Goal: Task Accomplishment & Management: Complete application form

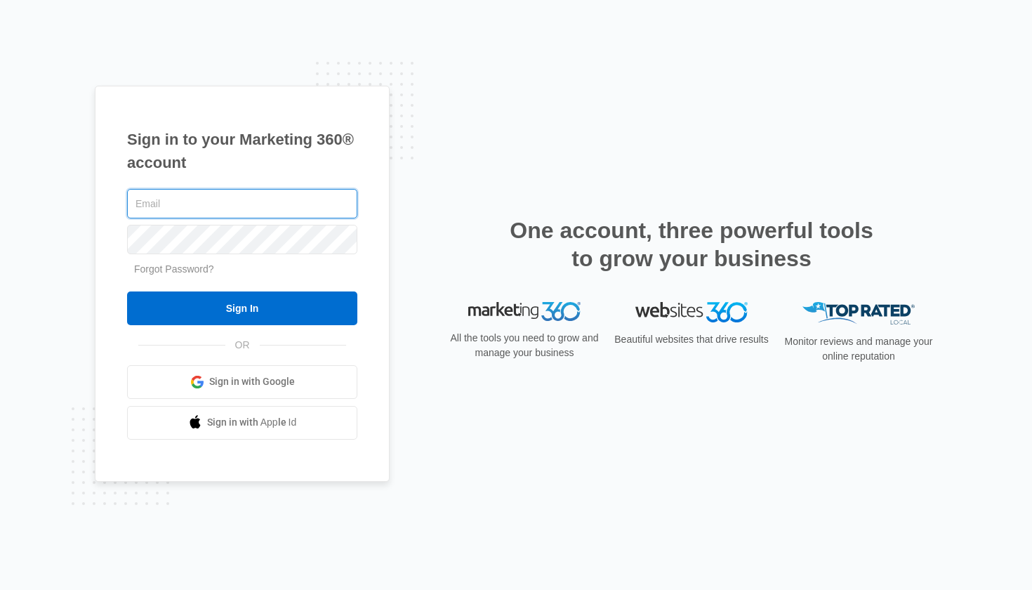
type input "[EMAIL_ADDRESS][DOMAIN_NAME]"
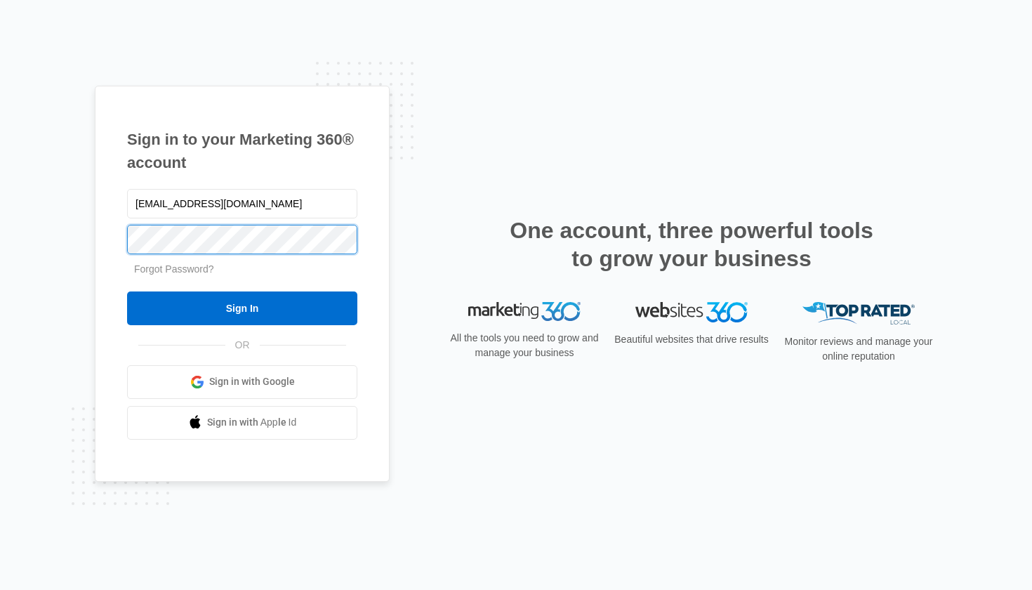
click at [242, 307] on input "Sign In" at bounding box center [242, 308] width 230 height 34
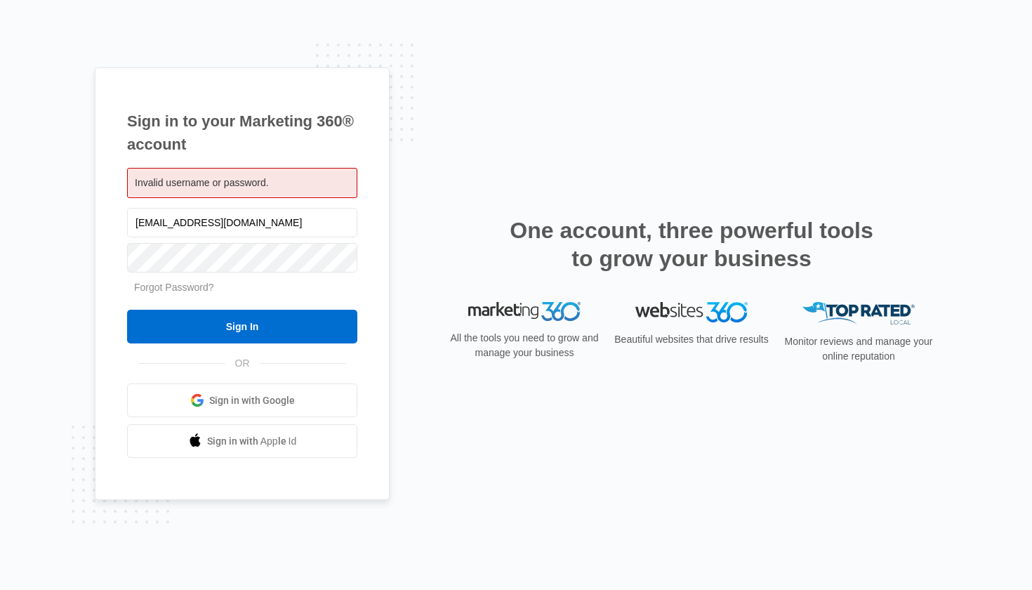
click at [46, 317] on div "Sign in to your Marketing 360® account Invalid username or password. [EMAIL_ADD…" at bounding box center [516, 295] width 1032 height 590
click at [242, 326] on input "Sign In" at bounding box center [242, 327] width 230 height 34
click at [50, 227] on div "Sign in to your Marketing 360® account Invalid username or password. [EMAIL_ADD…" at bounding box center [516, 295] width 1032 height 590
click at [256, 404] on span "Sign in with Google" at bounding box center [252, 400] width 86 height 15
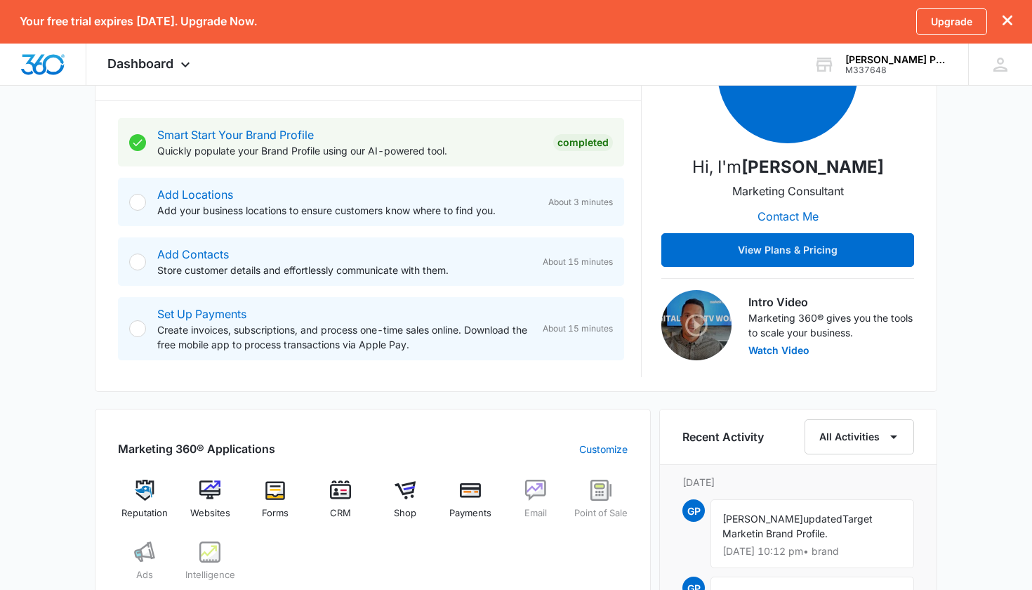
scroll to position [263, 0]
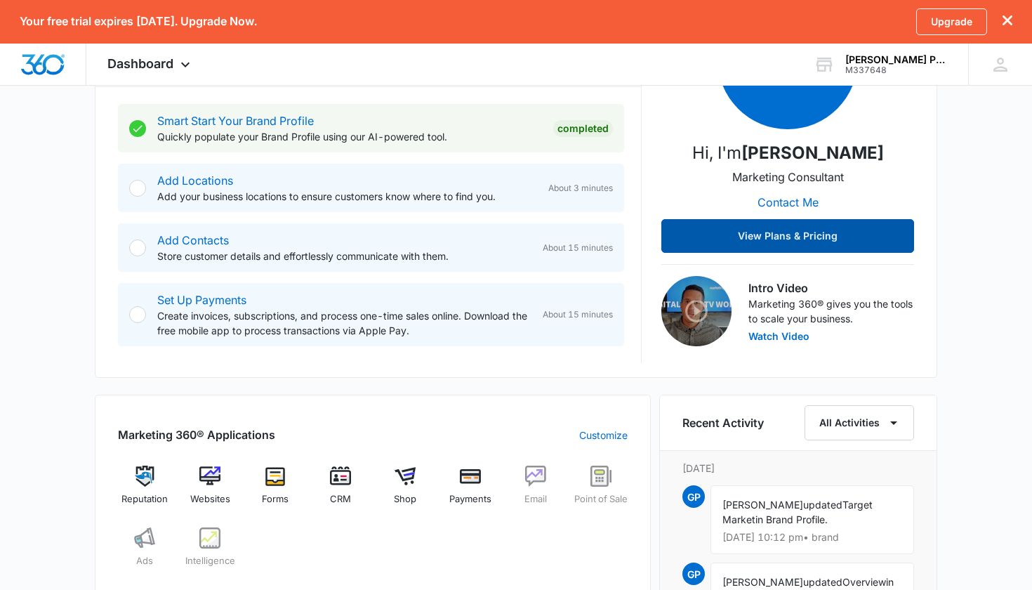
click at [807, 234] on button "View Plans & Pricing" at bounding box center [787, 236] width 253 height 34
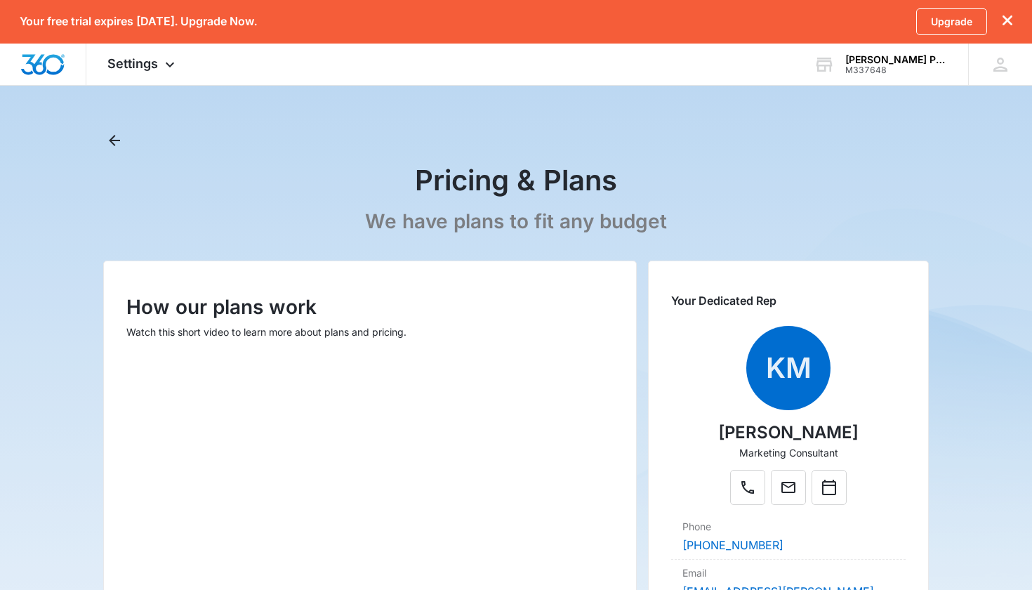
scroll to position [263, 0]
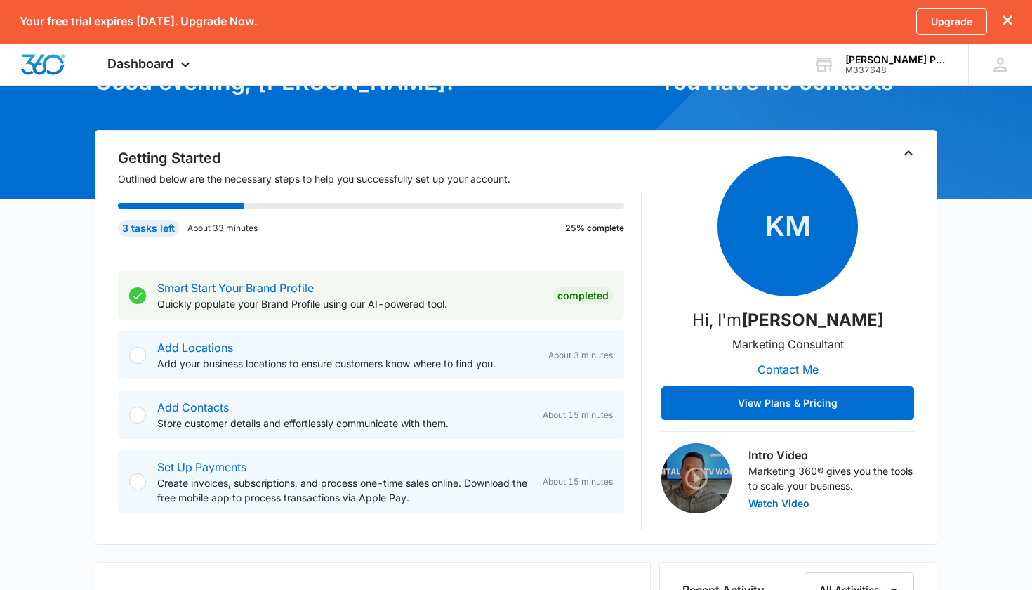
scroll to position [104, 0]
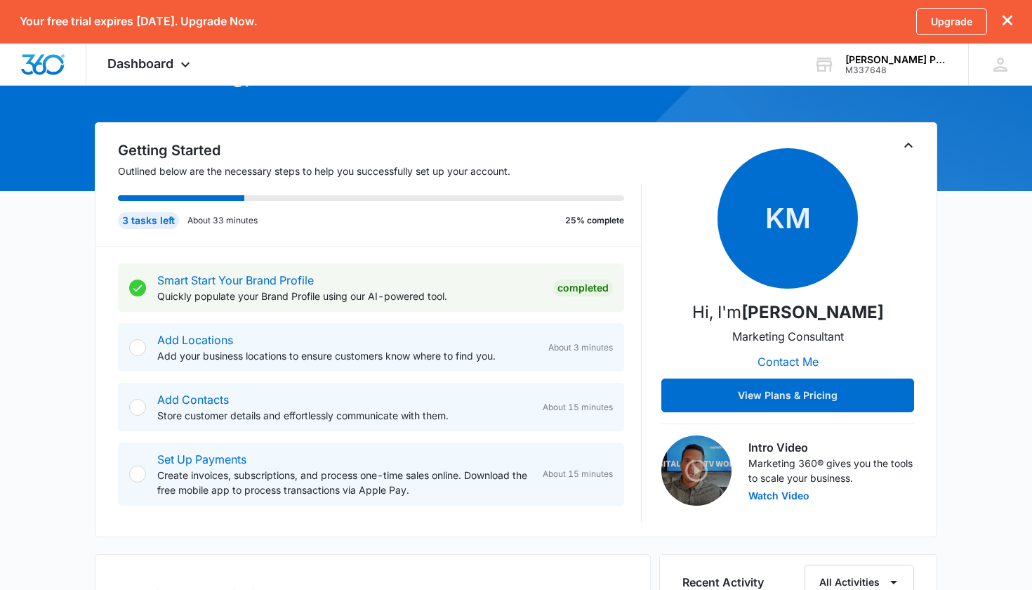
click at [275, 345] on div "Add Locations Add your business locations to ensure customers know where to fin…" at bounding box center [347, 347] width 380 height 32
click at [171, 340] on link "Add Locations" at bounding box center [195, 340] width 76 height 14
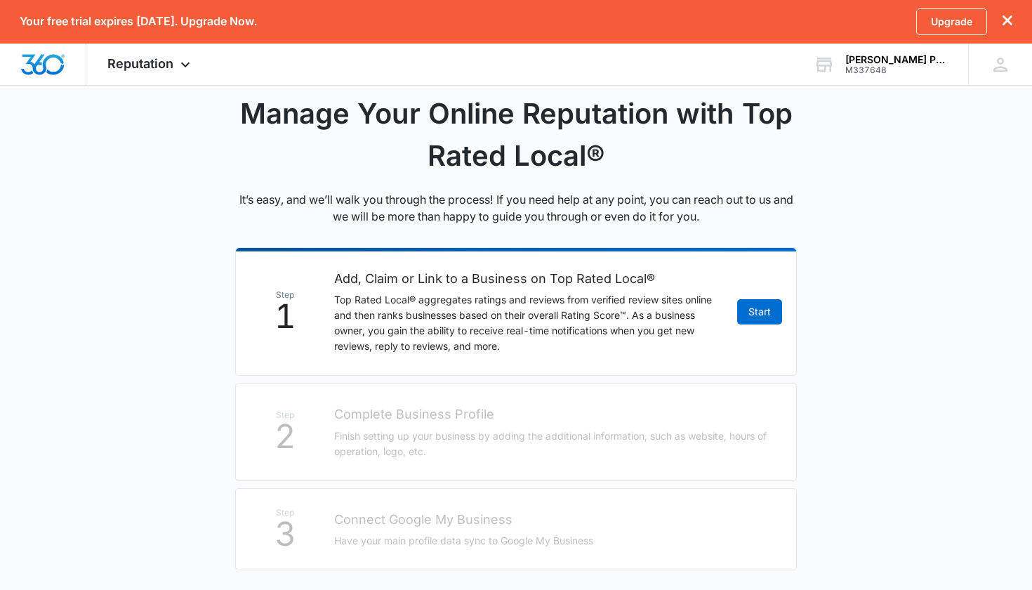
scroll to position [123, 0]
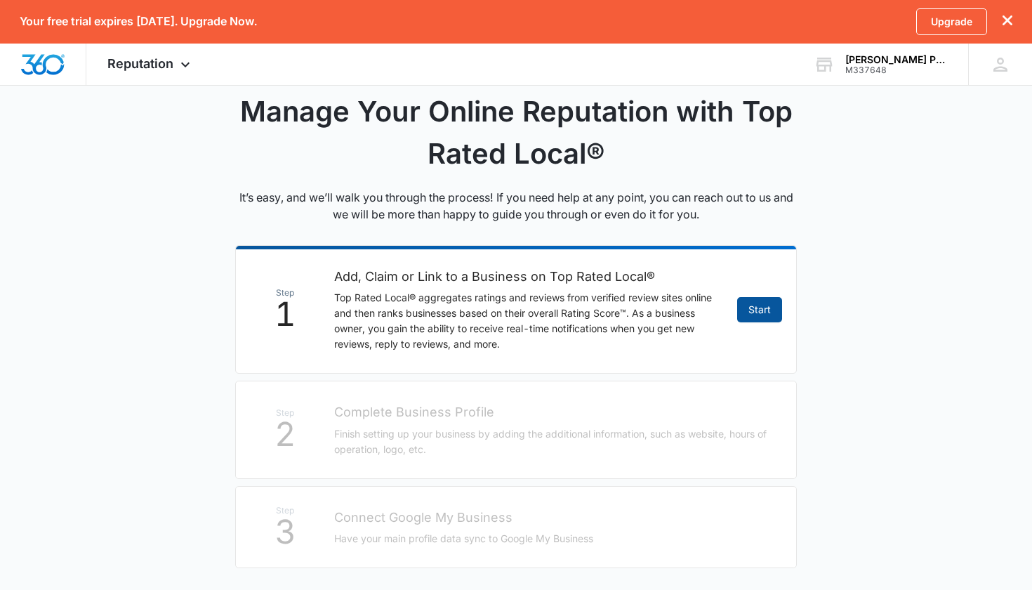
click at [754, 308] on link "Start" at bounding box center [759, 309] width 45 height 25
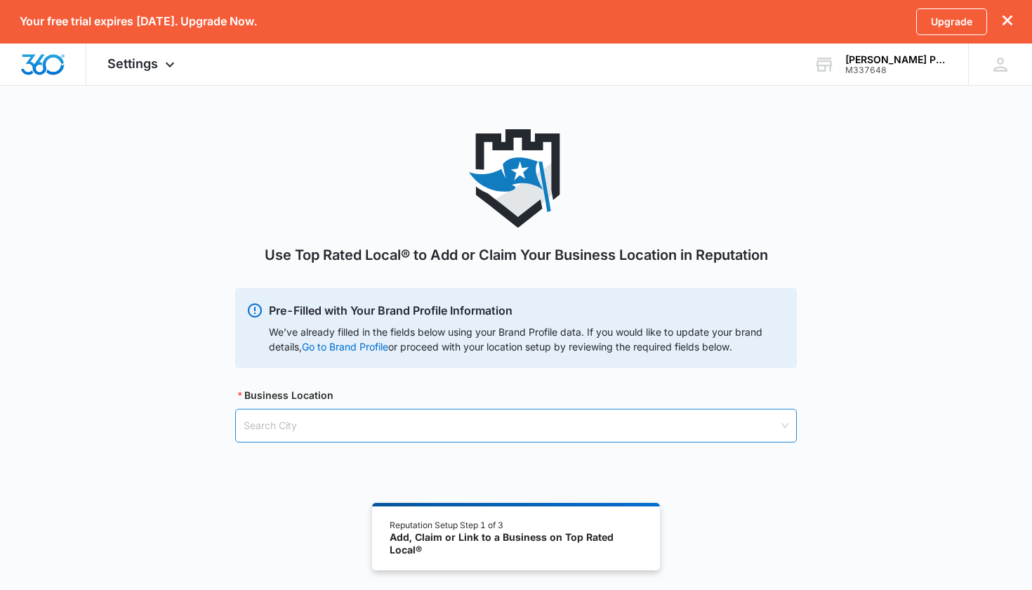
click at [448, 425] on input "search" at bounding box center [511, 425] width 535 height 32
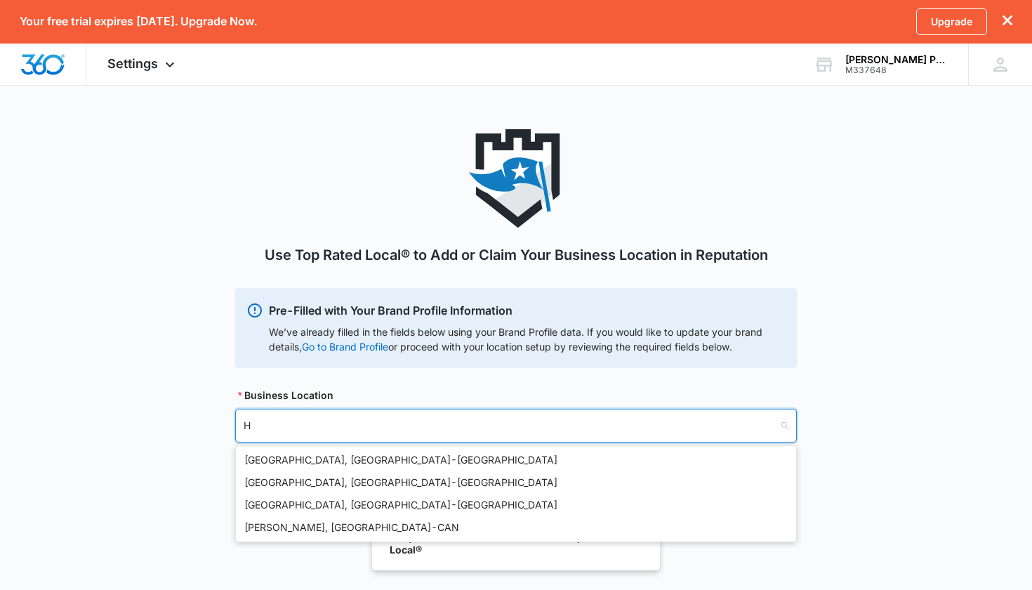
type input "Hi"
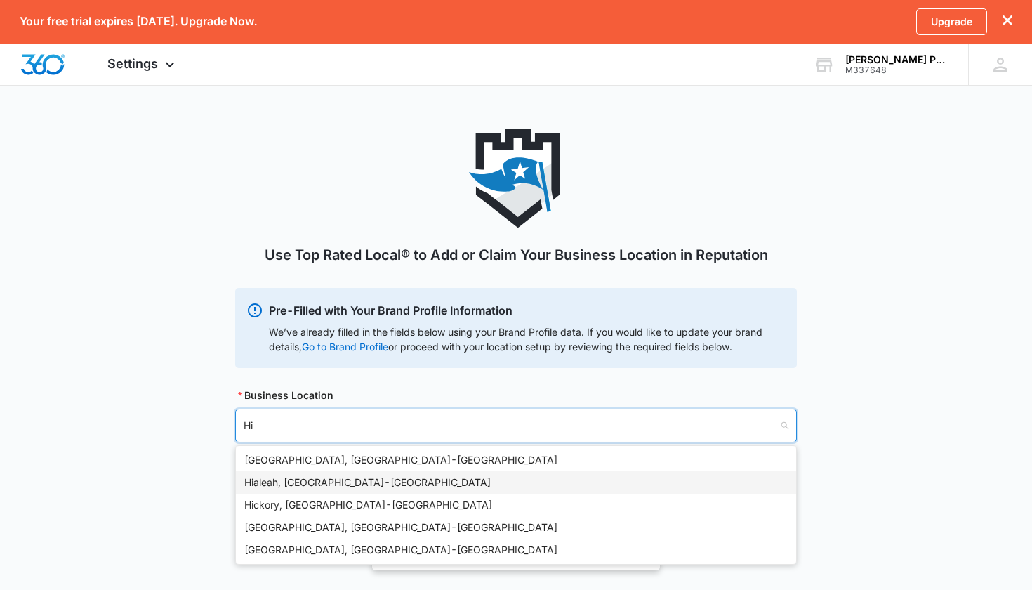
click at [344, 477] on div "Hialeah, [GEOGRAPHIC_DATA] - [GEOGRAPHIC_DATA]" at bounding box center [515, 482] width 543 height 15
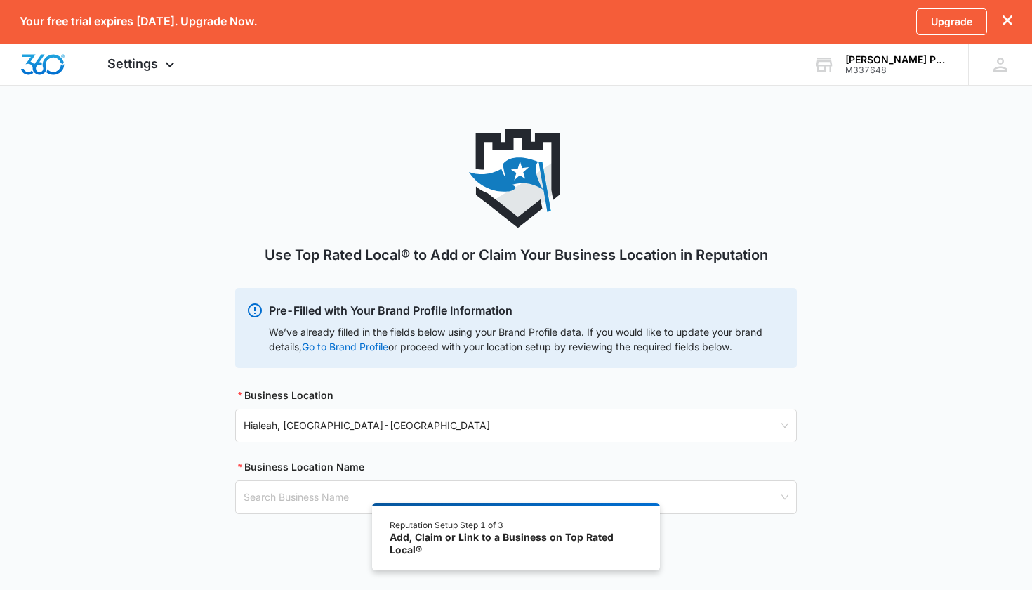
click at [192, 479] on div "Use Top Rated Local® to Add or Claim Your Business Location in Reputation Pre-F…" at bounding box center [516, 338] width 1032 height 418
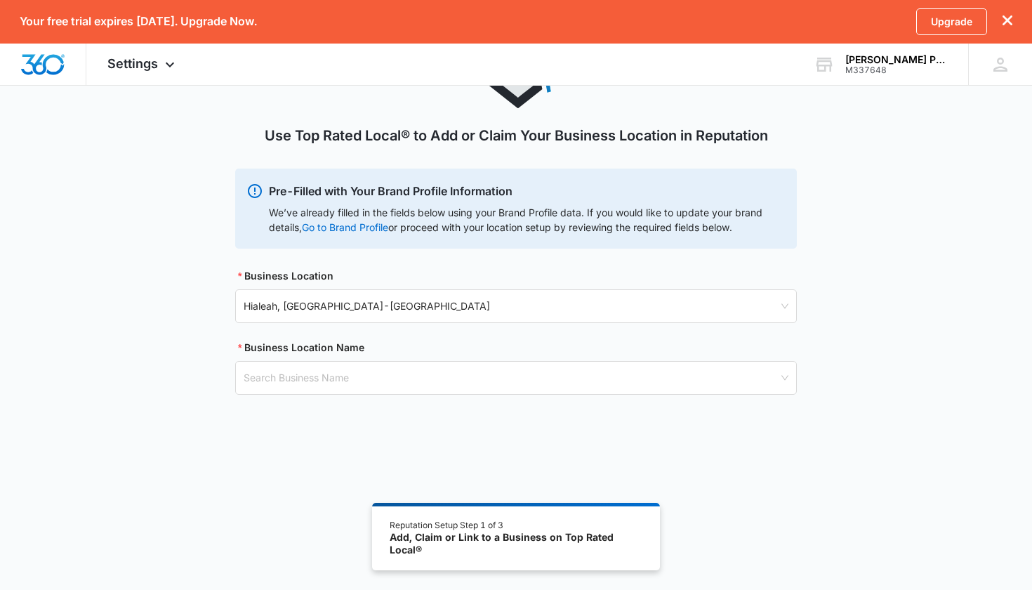
scroll to position [118, 0]
click at [305, 378] on input "search" at bounding box center [511, 379] width 535 height 32
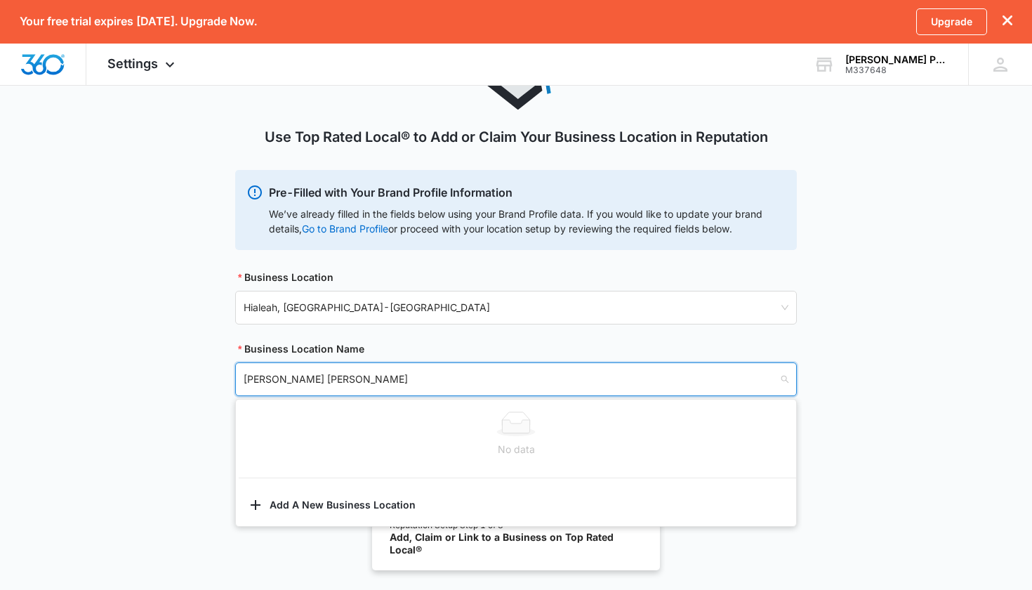
type input "[PERSON_NAME] Paella Catering"
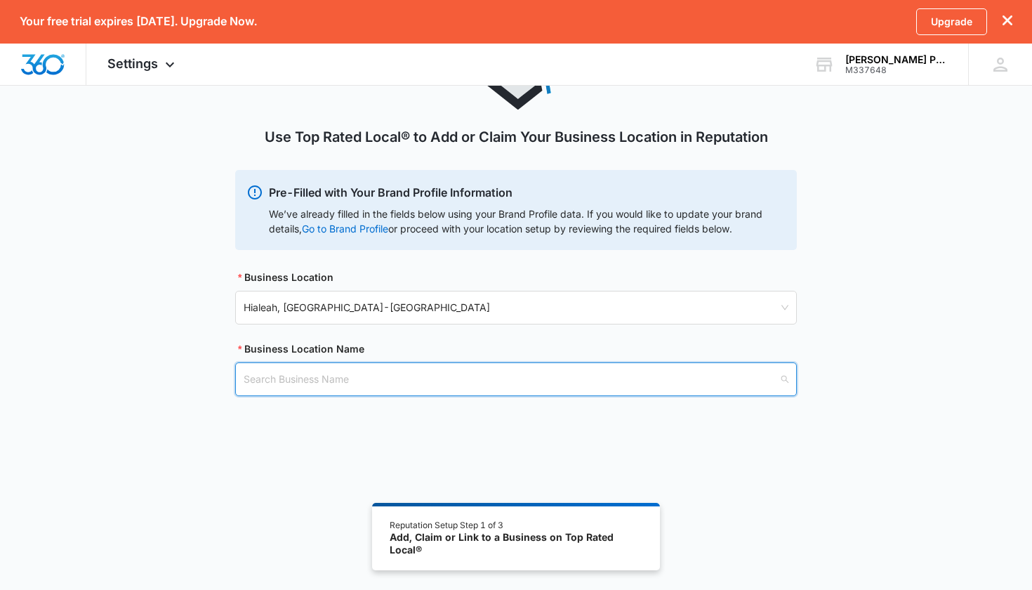
click at [325, 383] on input "search" at bounding box center [511, 379] width 535 height 32
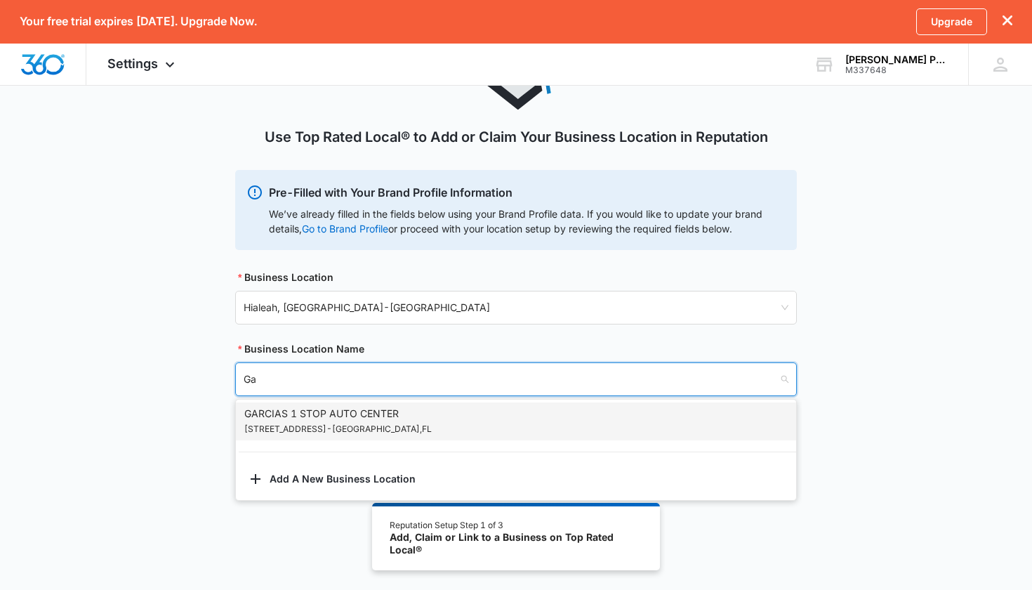
type input "G"
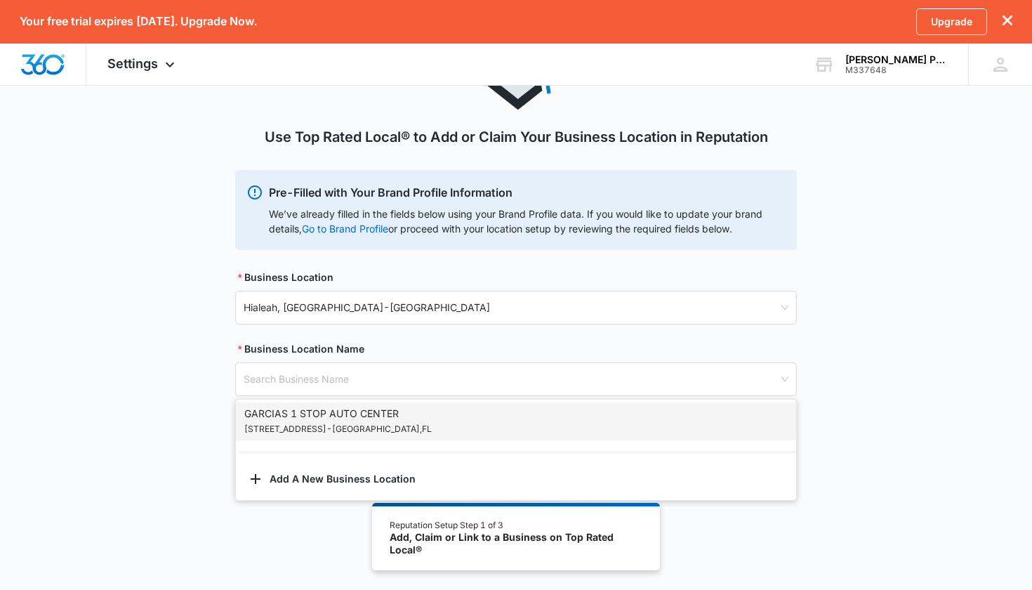
click at [868, 345] on div "Use Top Rated Local® to Add or Claim Your Business Location in Reputation Pre-F…" at bounding box center [516, 220] width 1032 height 418
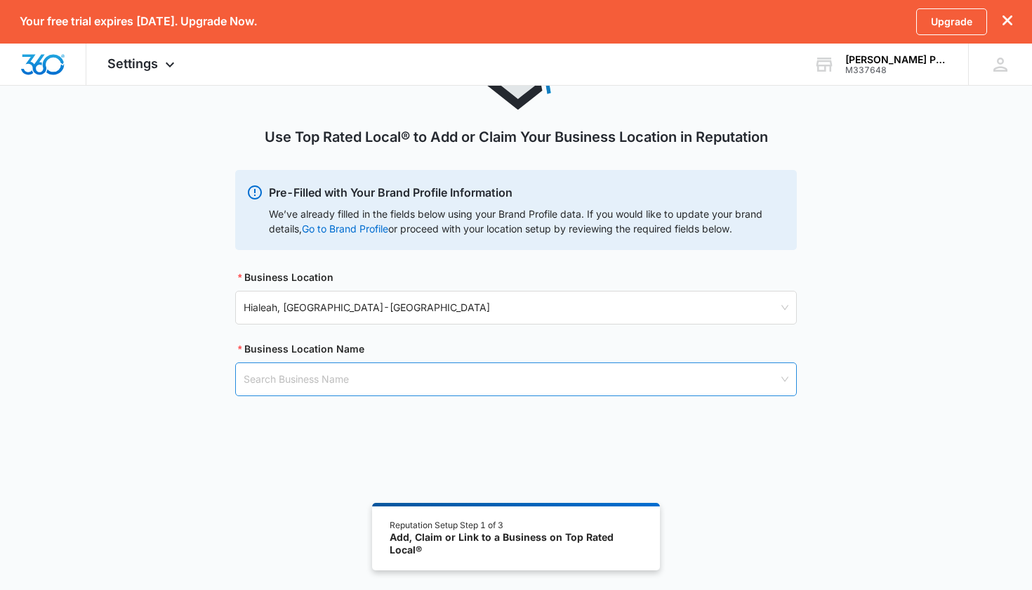
click at [552, 383] on input "search" at bounding box center [511, 379] width 535 height 32
